Goal: Task Accomplishment & Management: Manage account settings

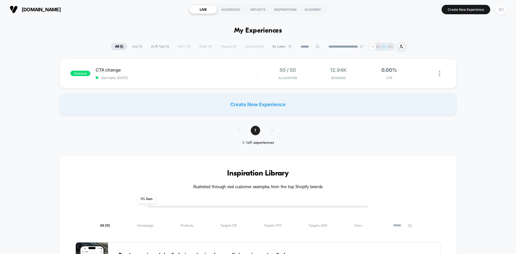
click at [504, 8] on div "BD" at bounding box center [501, 9] width 10 height 10
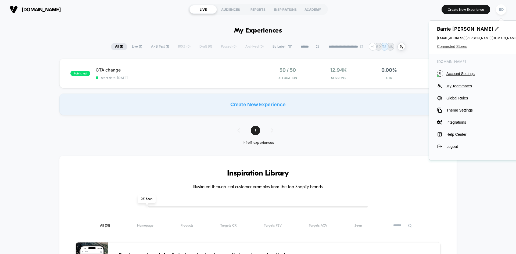
click at [448, 46] on span "Connected Stores" at bounding box center [477, 46] width 81 height 4
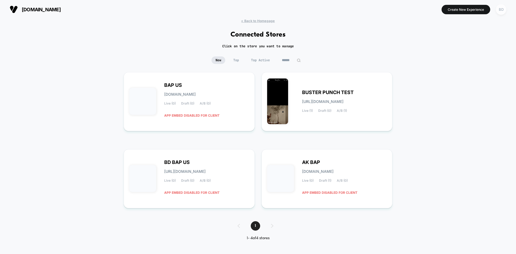
click at [500, 9] on div "BD" at bounding box center [501, 9] width 10 height 10
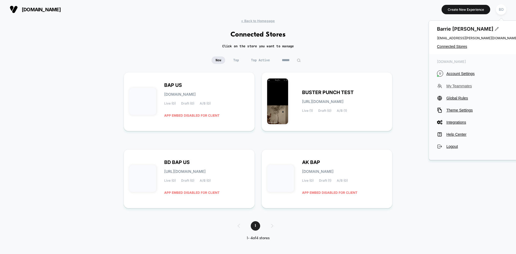
click at [456, 85] on span "My Teammates" at bounding box center [481, 86] width 71 height 4
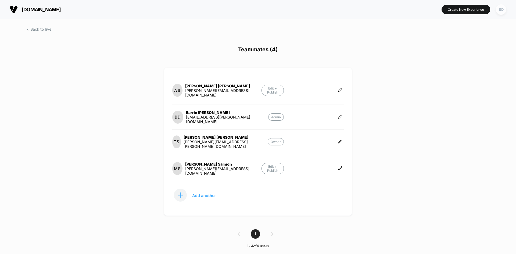
click at [501, 10] on div "BD" at bounding box center [501, 9] width 10 height 10
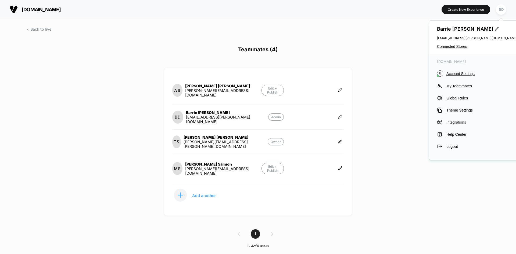
click at [453, 122] on span "Integrations" at bounding box center [481, 122] width 71 height 4
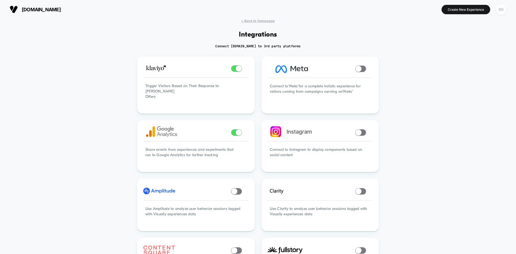
click at [501, 9] on div "BD" at bounding box center [501, 9] width 10 height 10
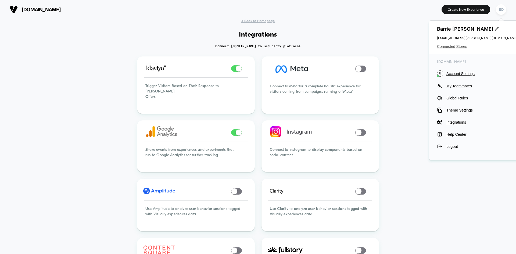
click at [456, 47] on span "Connected Stores" at bounding box center [477, 46] width 81 height 4
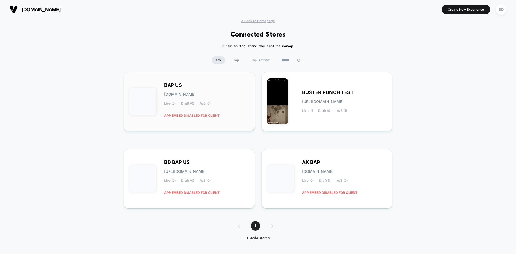
click at [235, 111] on div "BAP US bap-us.myshopify.com Live (0) Draft (0) A/B (0) APP EMBED DISABLED FOR C…" at bounding box center [206, 101] width 85 height 37
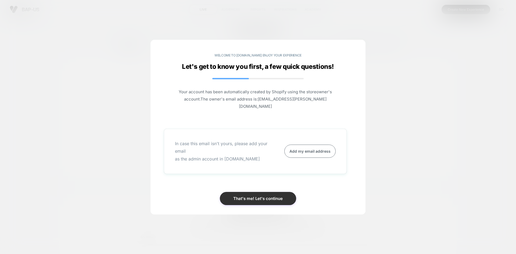
click at [257, 196] on button "That's me! Let's continue" at bounding box center [258, 198] width 76 height 13
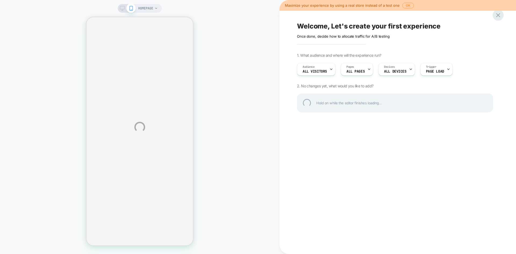
click at [500, 16] on div at bounding box center [497, 15] width 11 height 11
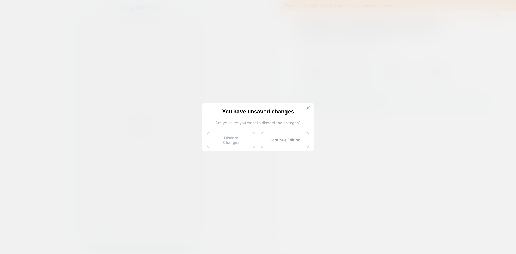
click at [246, 139] on button "Discard Changes" at bounding box center [231, 140] width 48 height 17
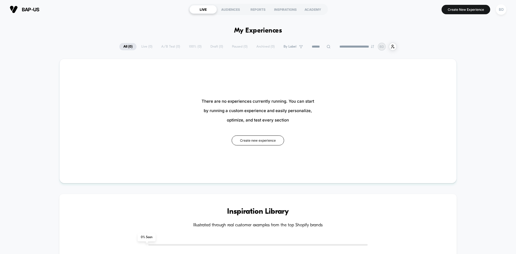
drag, startPoint x: 501, startPoint y: 10, endPoint x: 390, endPoint y: 9, distance: 111.8
click at [388, 9] on section "Create New Experience BD" at bounding box center [426, 9] width 164 height 13
click at [505, 11] on div "BD" at bounding box center [501, 9] width 10 height 10
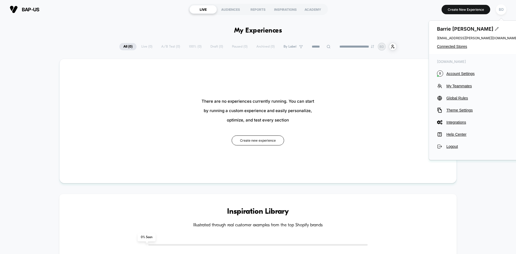
drag, startPoint x: 449, startPoint y: 47, endPoint x: 402, endPoint y: 25, distance: 51.9
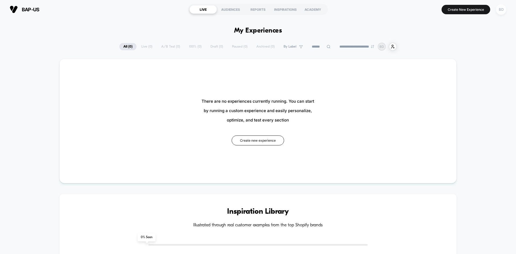
click at [503, 10] on div "BD" at bounding box center [501, 9] width 10 height 10
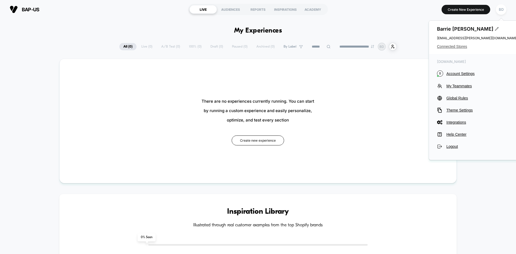
click at [456, 46] on span "Connected Stores" at bounding box center [477, 46] width 81 height 4
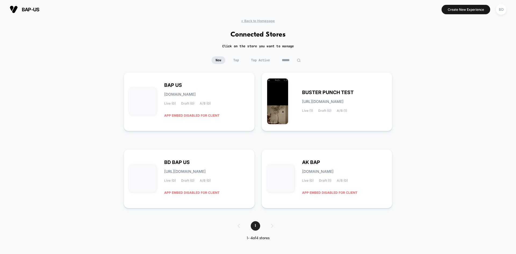
click at [429, 80] on div "< Back to Homepage Connected Stores Click on the store you want to manage New T…" at bounding box center [258, 134] width 516 height 230
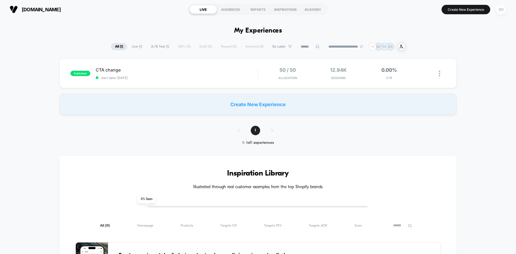
click at [500, 10] on div "BD" at bounding box center [501, 9] width 10 height 10
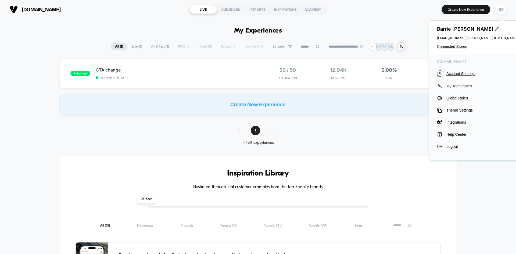
click at [456, 87] on span "My Teammates" at bounding box center [481, 86] width 71 height 4
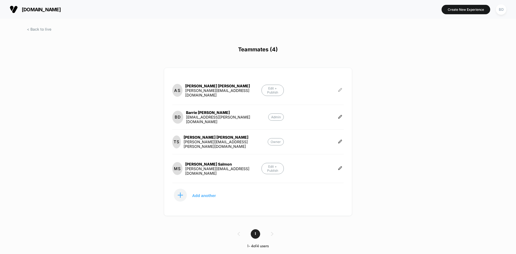
click at [340, 89] on icon at bounding box center [339, 89] width 3 height 3
click at [273, 90] on p "Edit + Publish" at bounding box center [272, 90] width 22 height 11
click at [498, 10] on div "BD" at bounding box center [501, 9] width 10 height 10
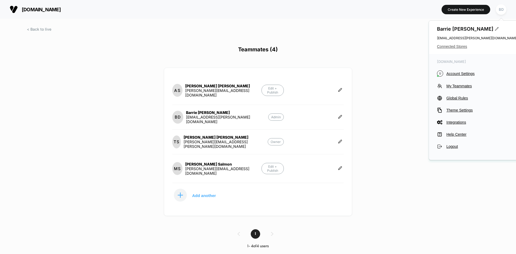
click at [452, 46] on span "Connected Stores" at bounding box center [477, 46] width 81 height 4
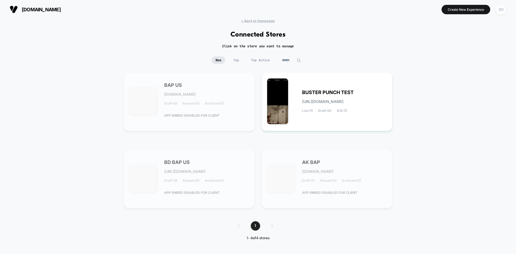
click at [501, 9] on div "BD" at bounding box center [501, 9] width 10 height 10
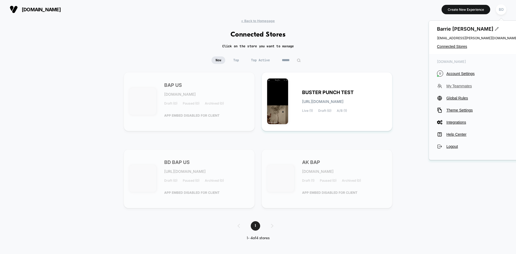
click at [460, 85] on span "My Teammates" at bounding box center [481, 86] width 71 height 4
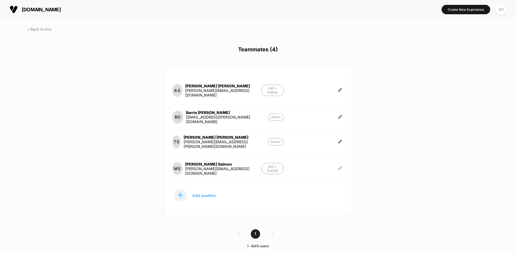
click at [342, 167] on button at bounding box center [339, 168] width 7 height 5
click at [372, 163] on button "Edit Role" at bounding box center [366, 160] width 35 height 12
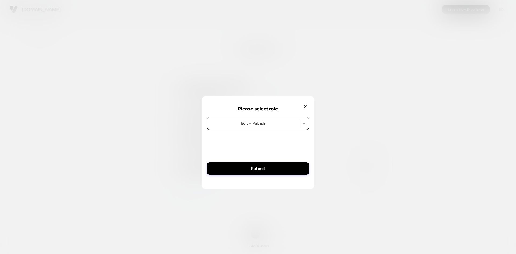
click at [305, 124] on icon at bounding box center [303, 123] width 5 height 5
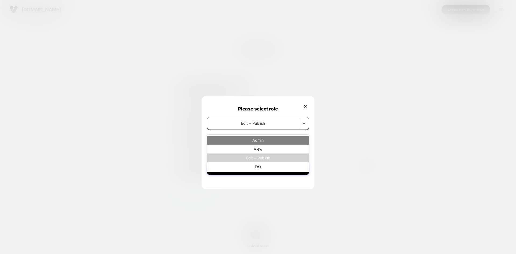
click at [262, 141] on div "Admin" at bounding box center [258, 140] width 102 height 9
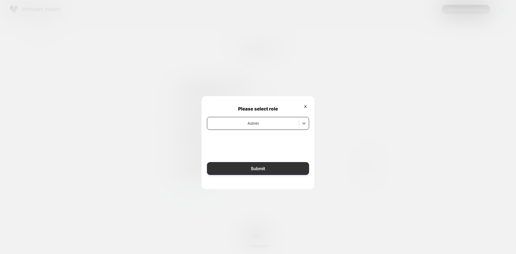
click at [257, 170] on button "Submit" at bounding box center [258, 168] width 102 height 13
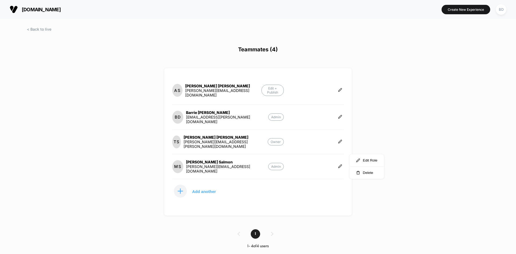
click at [336, 89] on div "AS [PERSON_NAME] [PERSON_NAME][EMAIL_ADDRESS][DOMAIN_NAME] Edit + Publish" at bounding box center [257, 92] width 171 height 23
click at [338, 89] on icon at bounding box center [340, 90] width 4 height 4
click at [368, 85] on button "Edit Role" at bounding box center [366, 84] width 35 height 12
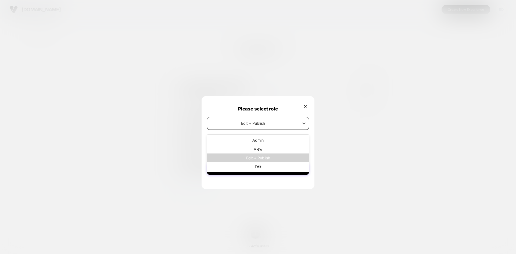
click at [255, 118] on div "Edit + Publish" at bounding box center [258, 123] width 102 height 13
click at [260, 140] on div "Admin" at bounding box center [258, 140] width 102 height 9
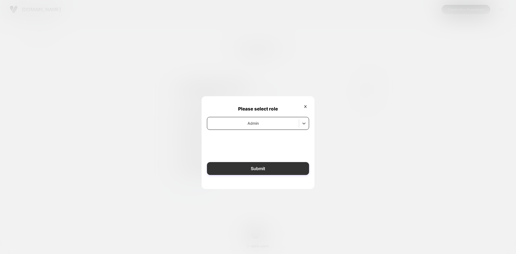
click at [269, 171] on button "Submit" at bounding box center [258, 168] width 102 height 13
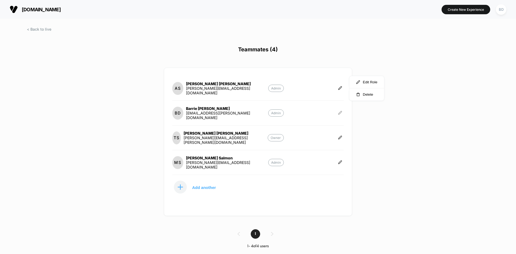
click at [339, 113] on icon at bounding box center [339, 112] width 3 height 3
click at [362, 105] on button "Edit Role" at bounding box center [366, 107] width 35 height 12
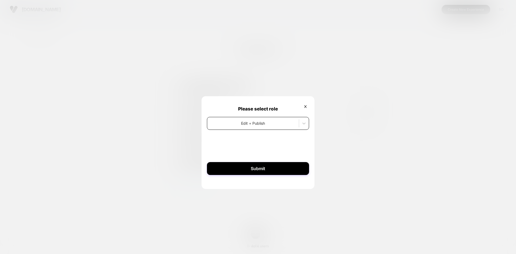
click at [265, 129] on div "Edit + Publish" at bounding box center [258, 123] width 102 height 13
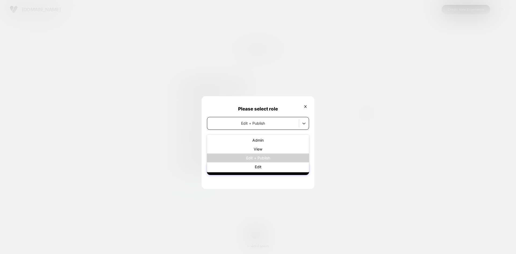
click at [369, 130] on div at bounding box center [258, 127] width 516 height 254
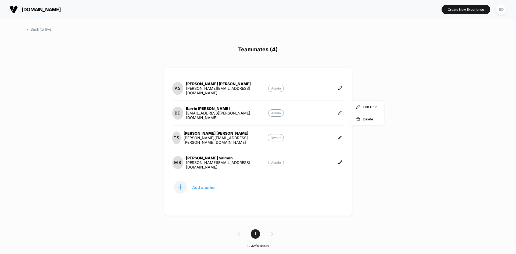
click at [344, 138] on div "AS [PERSON_NAME] [PERSON_NAME][EMAIL_ADDRESS][DOMAIN_NAME] Admin [PERSON_NAME] …" at bounding box center [258, 142] width 188 height 148
click at [342, 138] on button at bounding box center [339, 137] width 7 height 5
click at [373, 132] on button "Edit Role" at bounding box center [366, 131] width 35 height 12
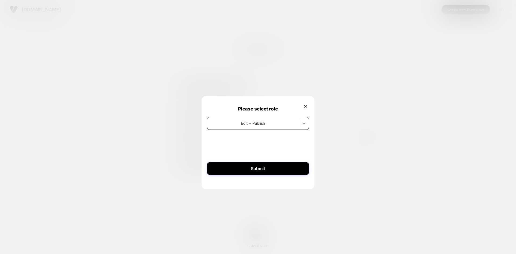
click at [306, 123] on icon at bounding box center [303, 123] width 5 height 5
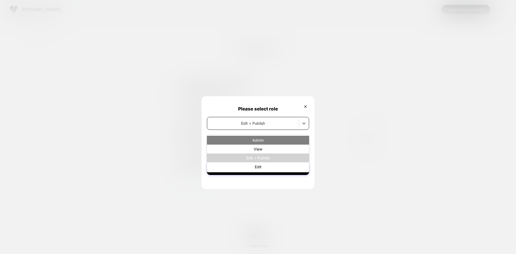
click at [281, 139] on div "Admin" at bounding box center [258, 140] width 102 height 9
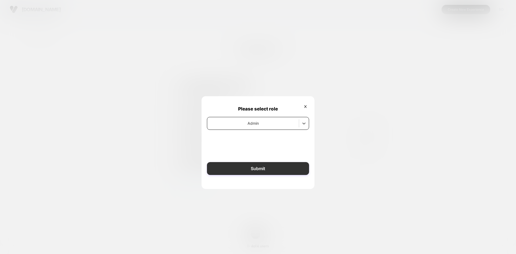
click at [270, 168] on button "Submit" at bounding box center [258, 168] width 102 height 13
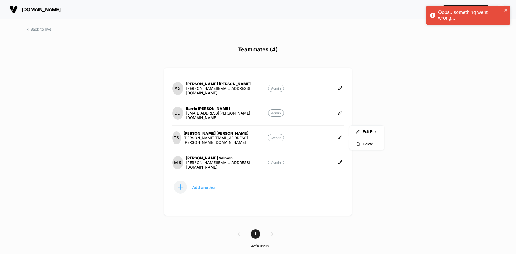
click at [41, 27] on div "[DOMAIN_NAME] [URL][DOMAIN_NAME] Create New Experience BD Teammates (4) AS [PER…" at bounding box center [258, 127] width 516 height 254
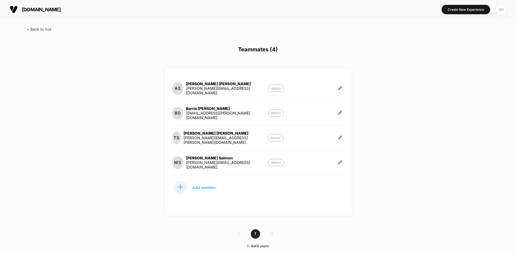
click at [41, 27] on span at bounding box center [39, 29] width 24 height 5
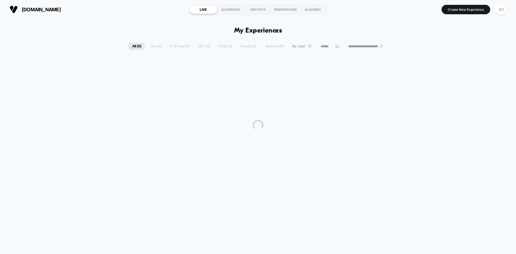
click at [41, 28] on div "**********" at bounding box center [258, 134] width 516 height 230
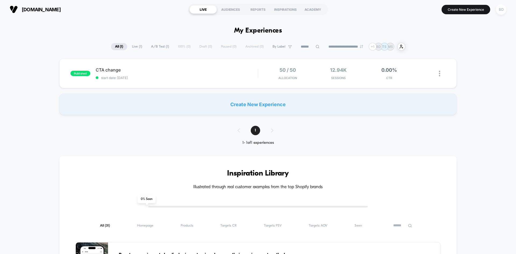
click at [501, 9] on div "BD" at bounding box center [501, 9] width 10 height 10
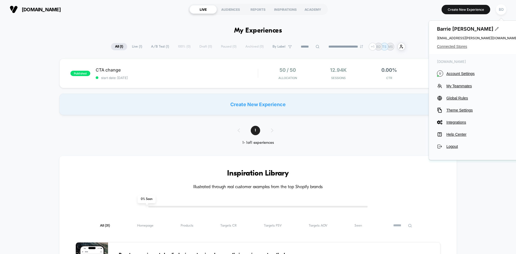
click at [455, 46] on span "Connected Stores" at bounding box center [477, 46] width 81 height 4
